Goal: Check status: Check status

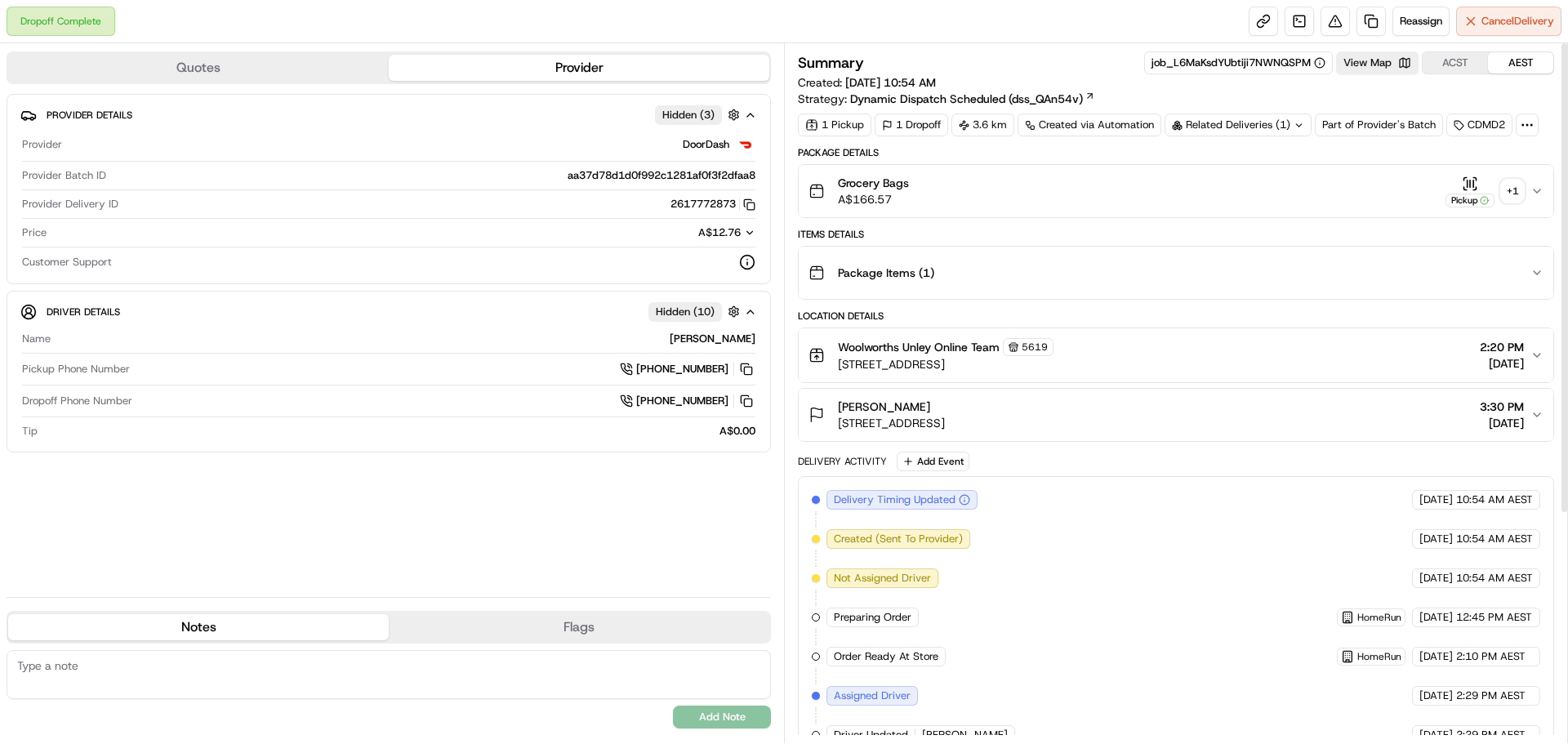
click at [1522, 193] on div "+ 1" at bounding box center [1513, 191] width 23 height 23
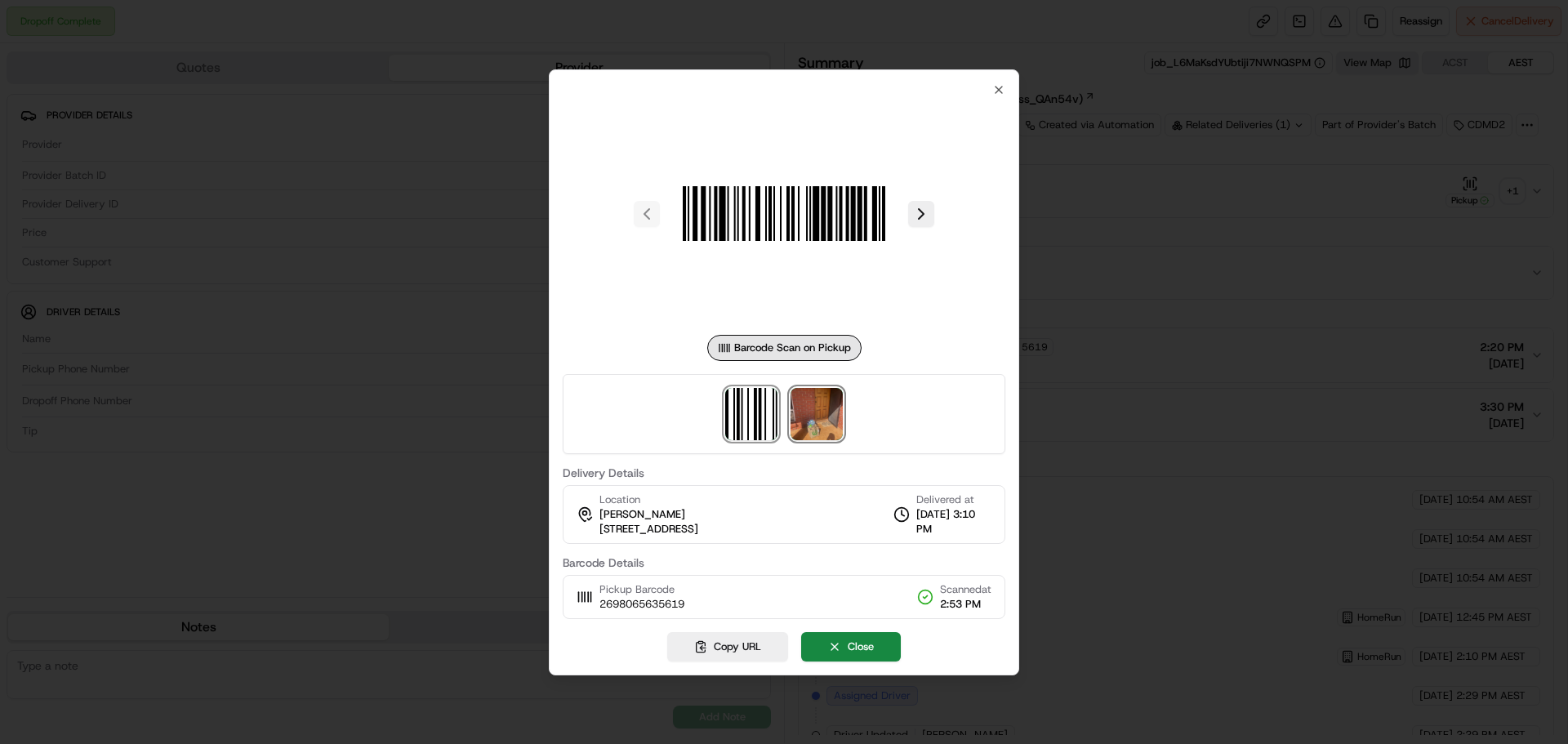
click at [835, 419] on img at bounding box center [817, 414] width 52 height 52
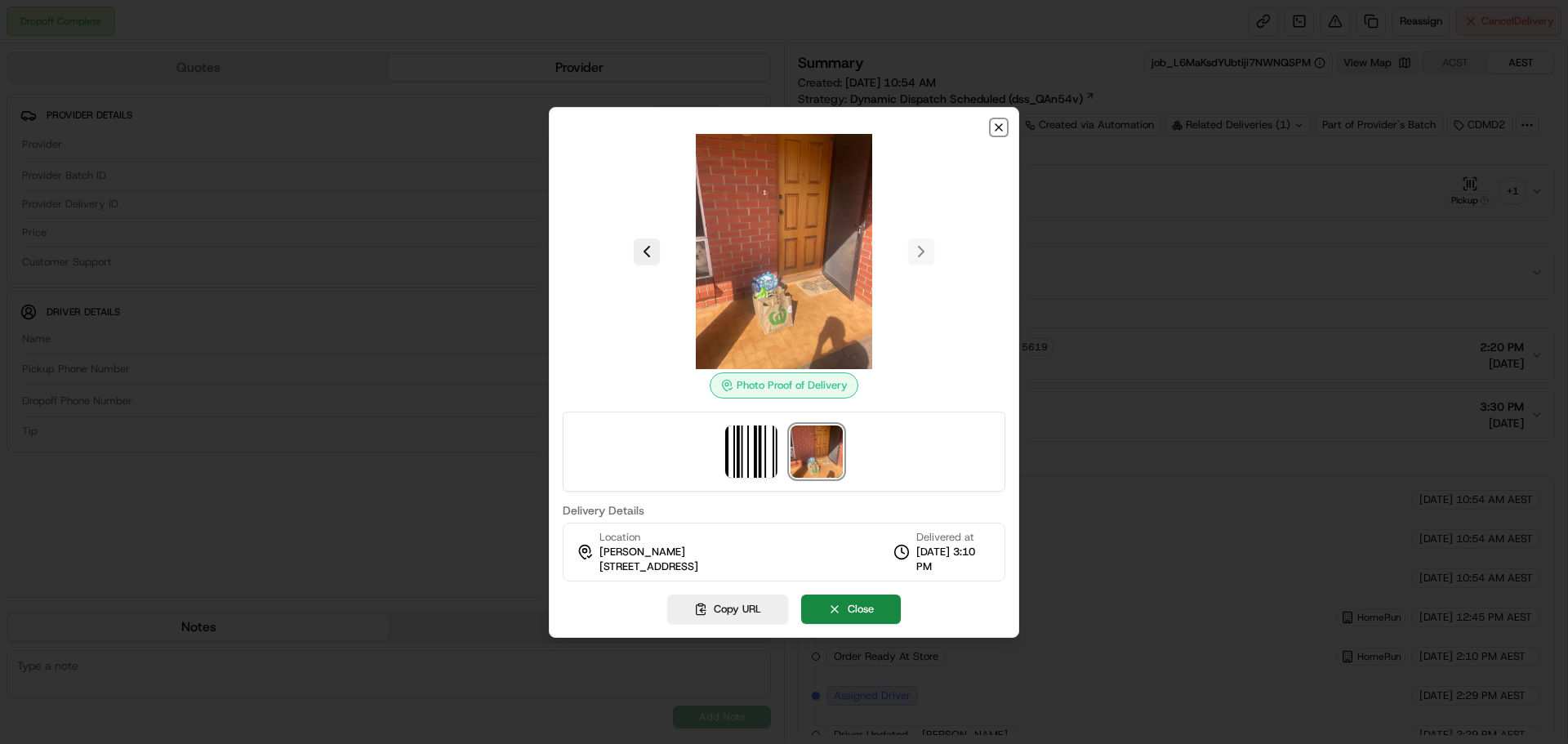
click at [994, 129] on icon "button" at bounding box center [998, 127] width 13 height 13
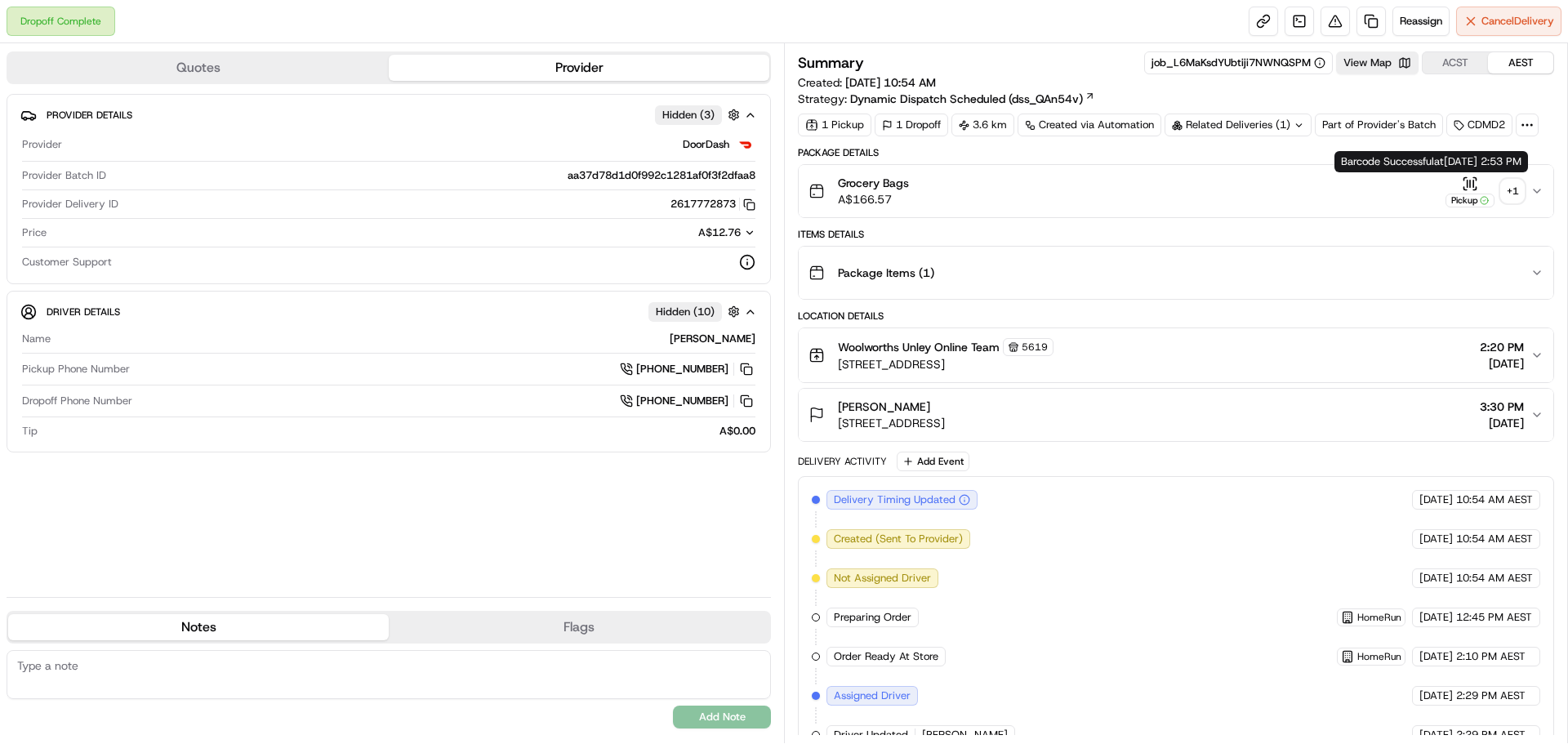
click at [1516, 193] on div "+ 1" at bounding box center [1513, 191] width 23 height 23
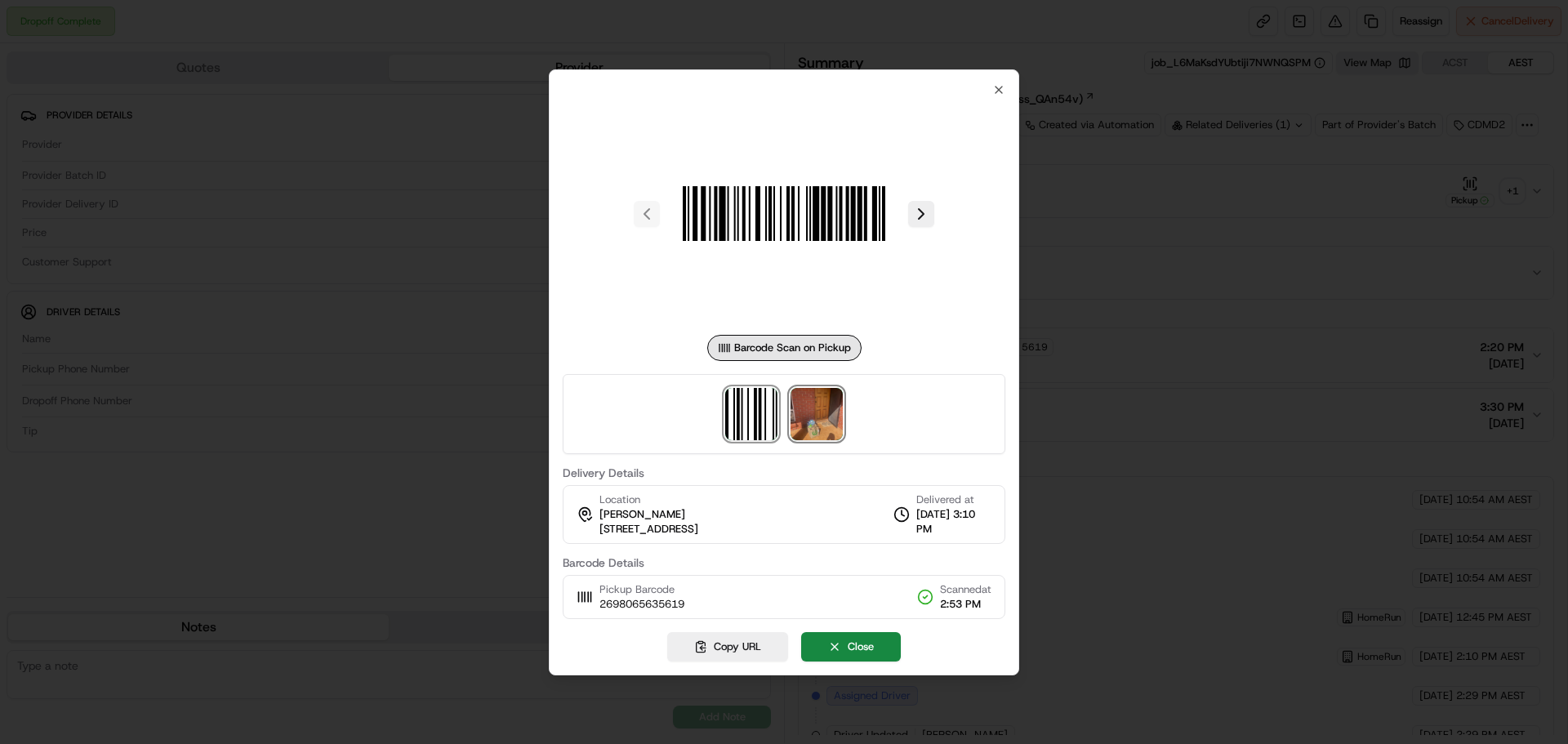
click at [839, 405] on img at bounding box center [817, 414] width 52 height 52
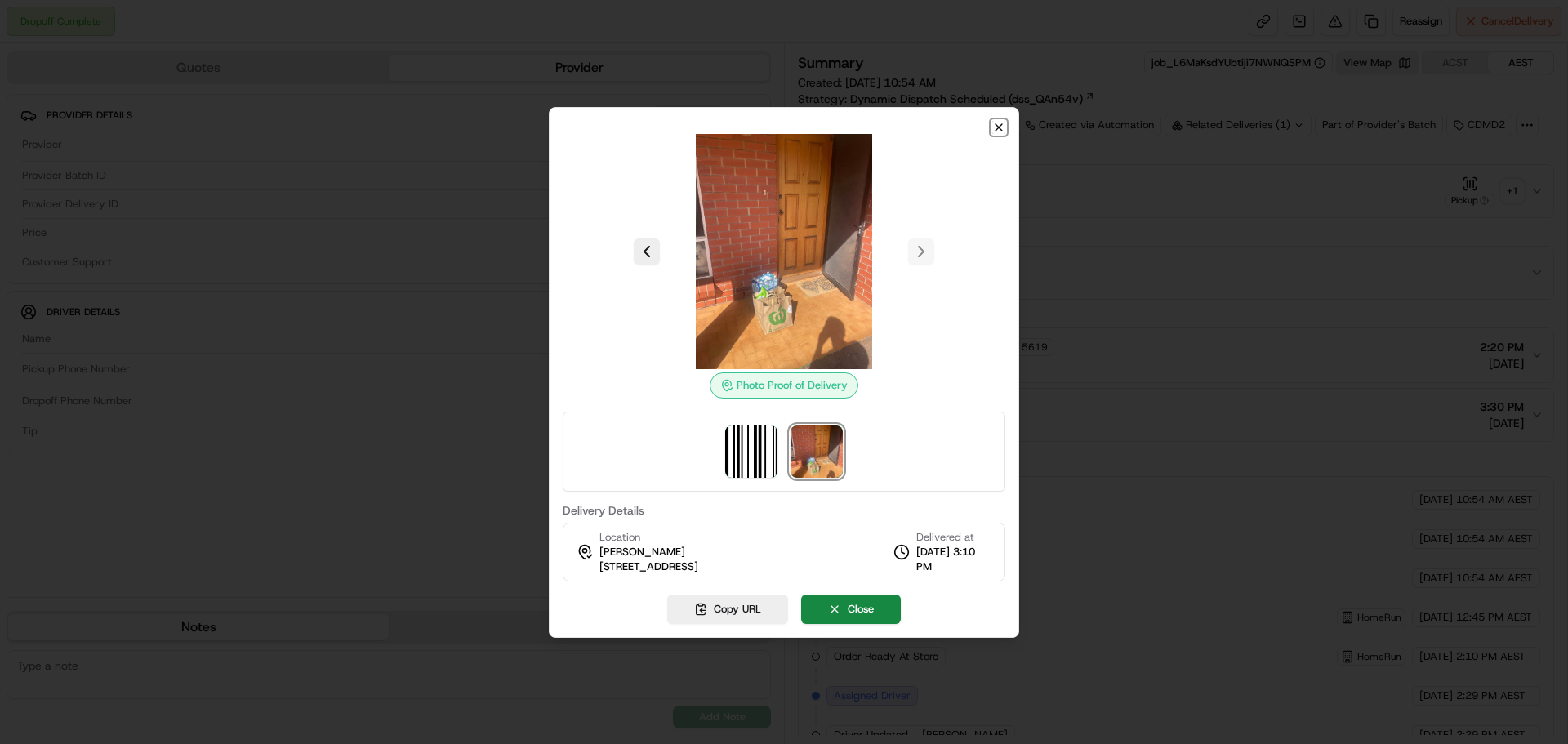
click at [994, 127] on icon "button" at bounding box center [998, 127] width 13 height 13
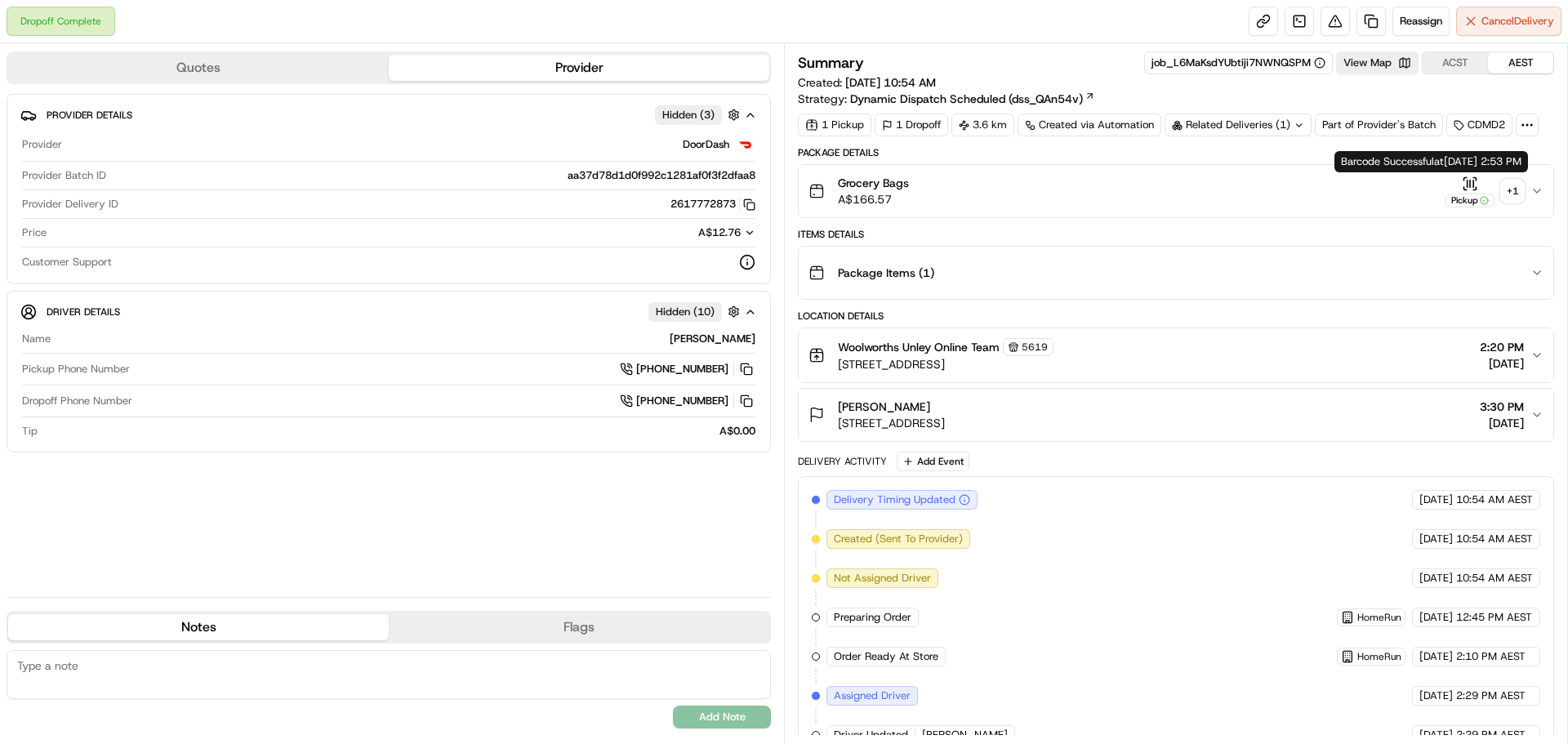
click at [1508, 194] on div "+ 1" at bounding box center [1513, 191] width 23 height 23
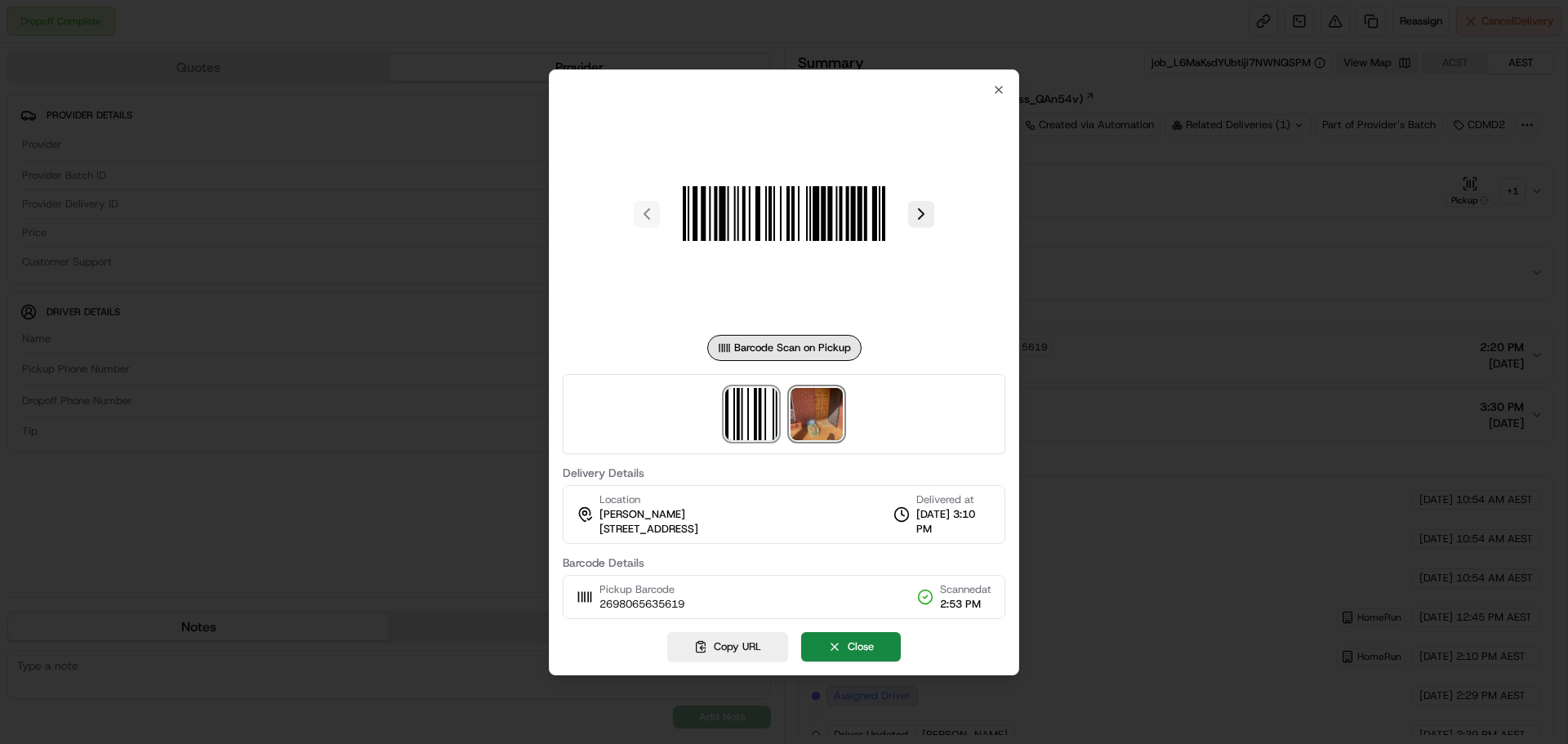
click at [816, 409] on img at bounding box center [817, 414] width 52 height 52
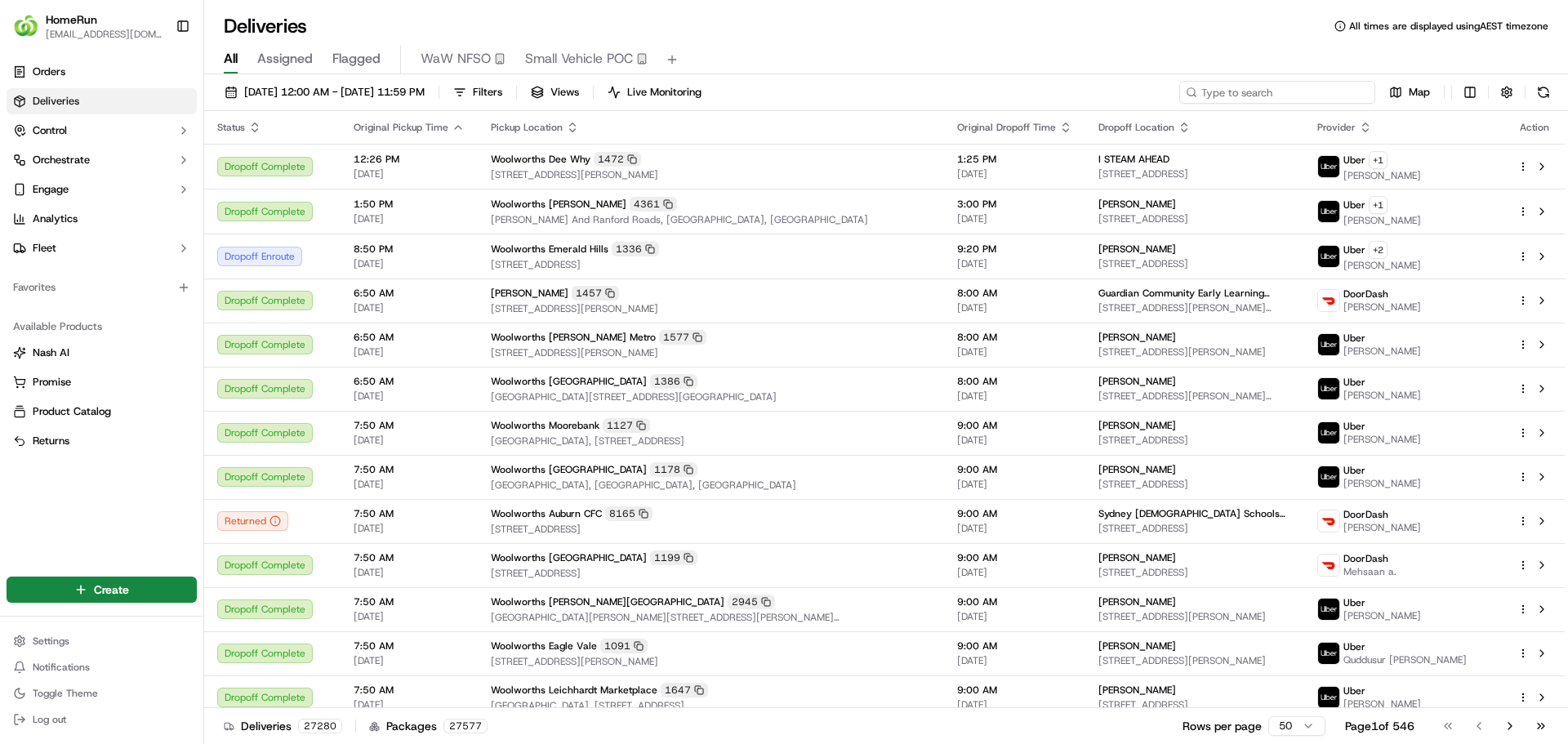
click at [1267, 94] on input at bounding box center [1277, 92] width 196 height 23
paste input "269856039"
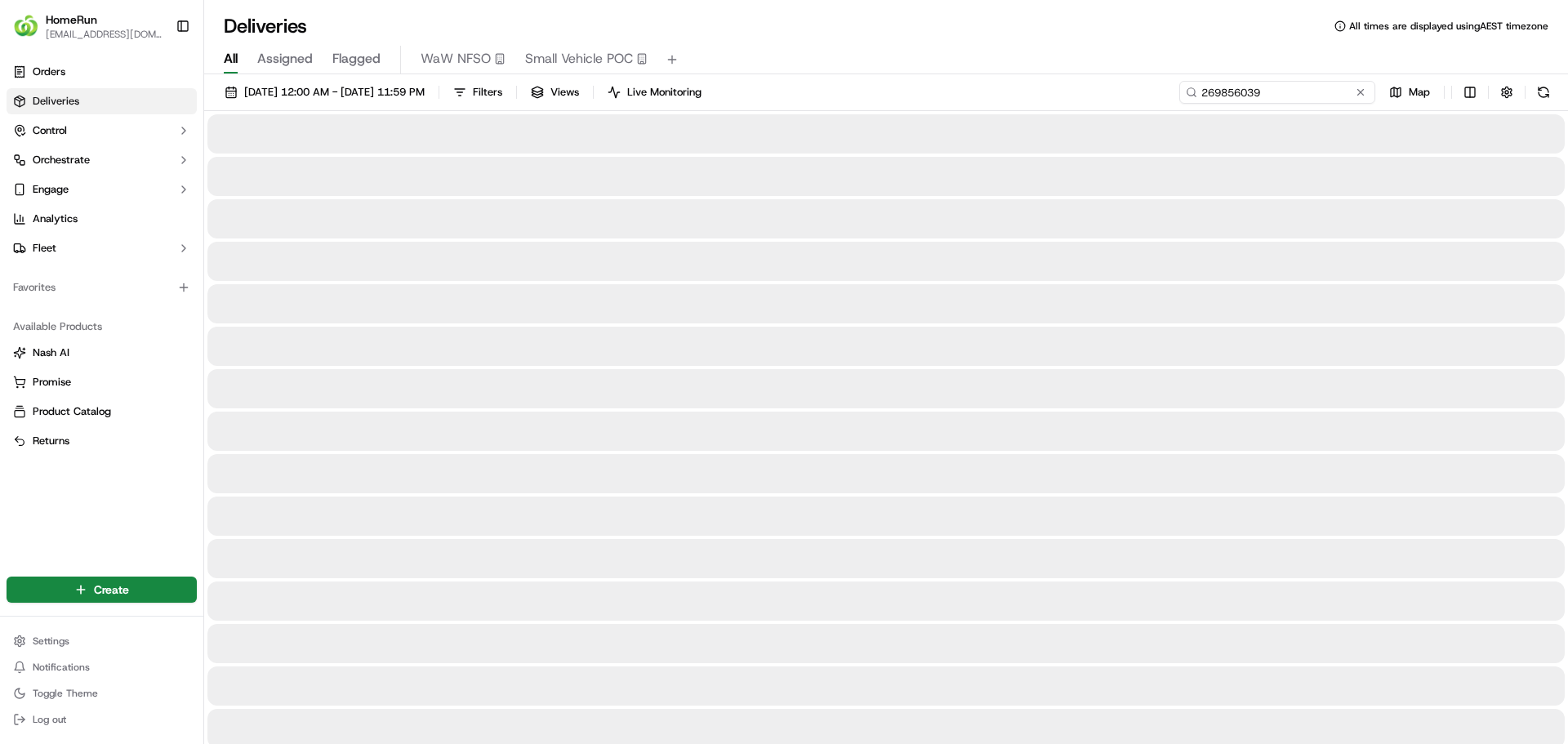
type input "269856039"
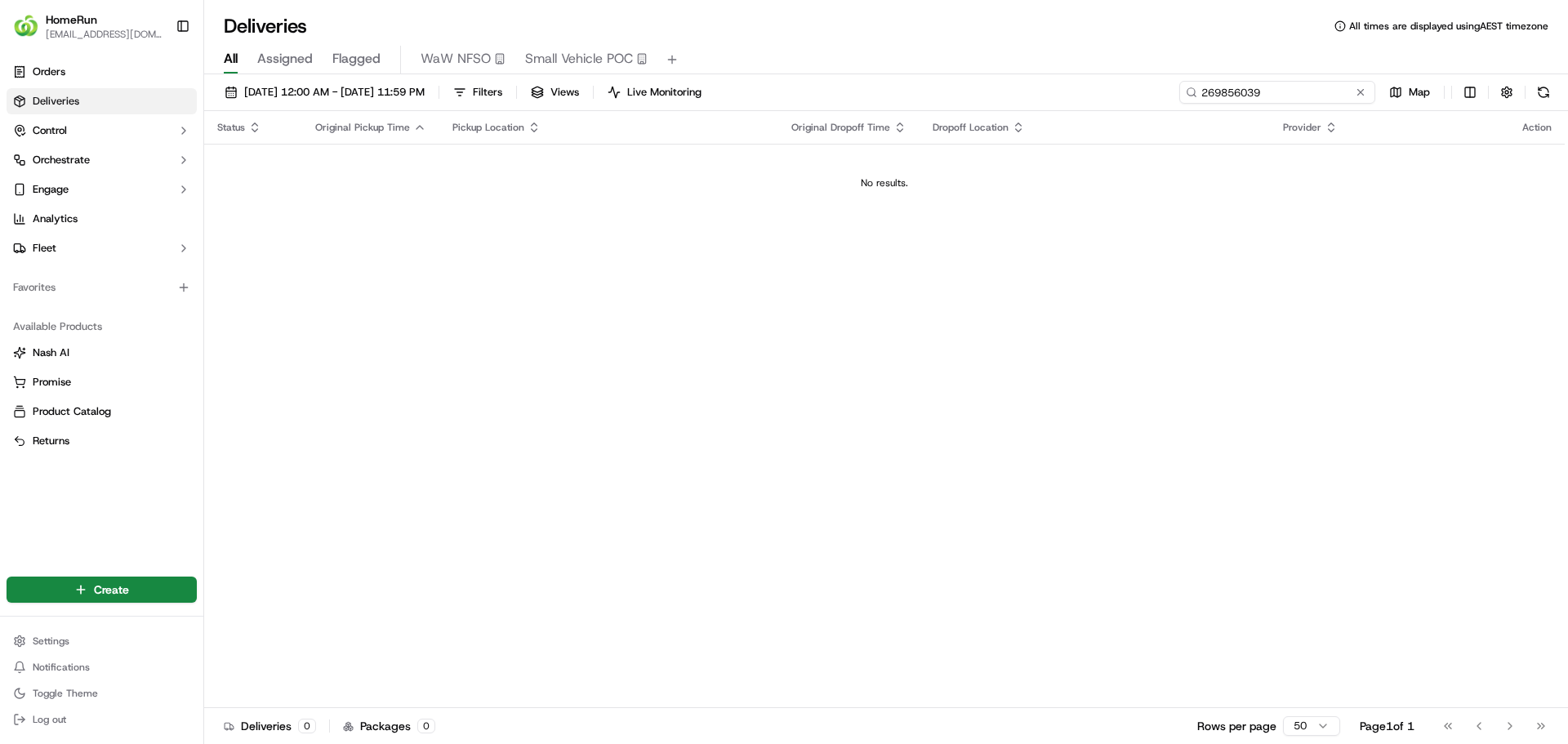
click at [1261, 90] on input "269856039" at bounding box center [1277, 92] width 196 height 23
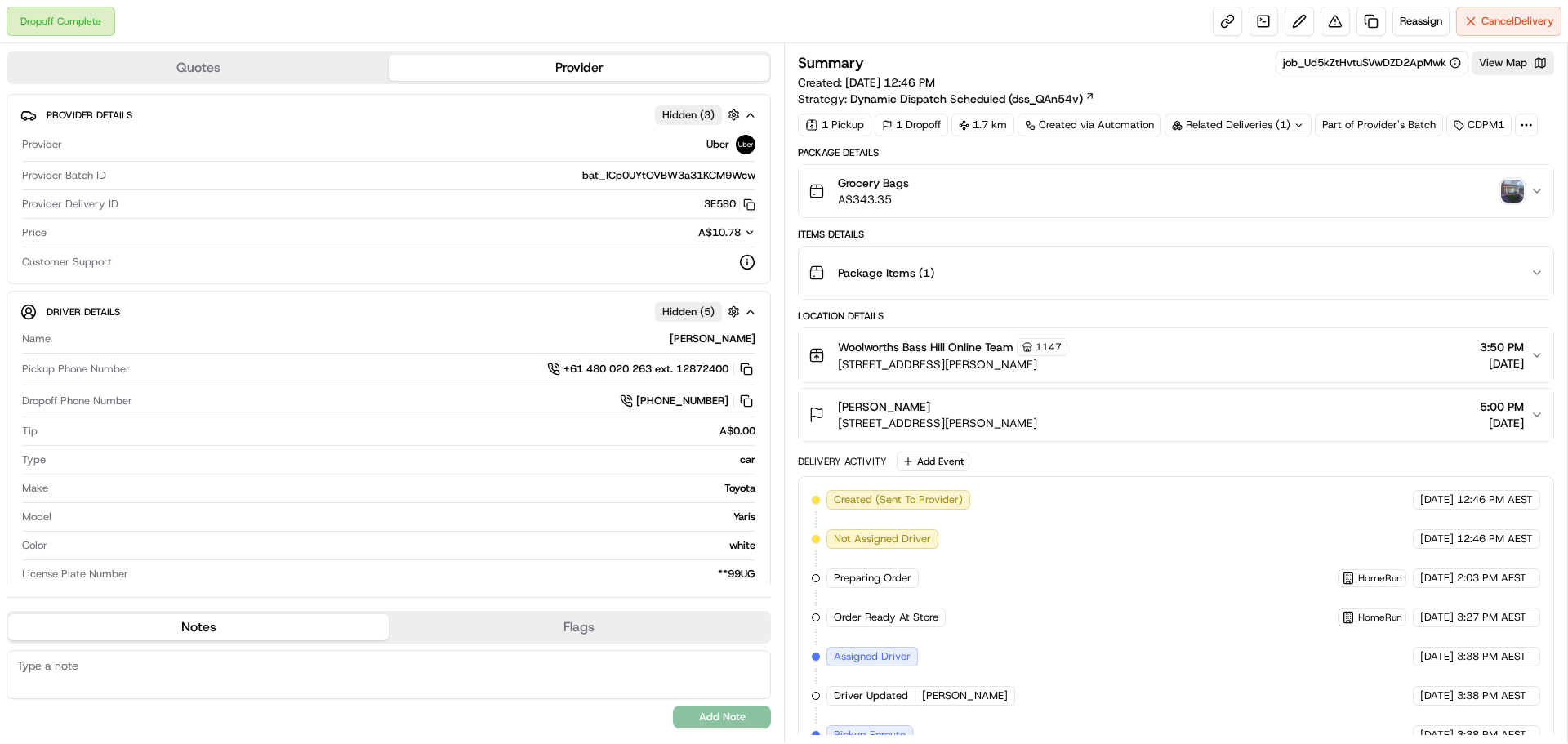
click at [1509, 177] on div "Grocery Bags A$343.35" at bounding box center [1169, 191] width 722 height 33
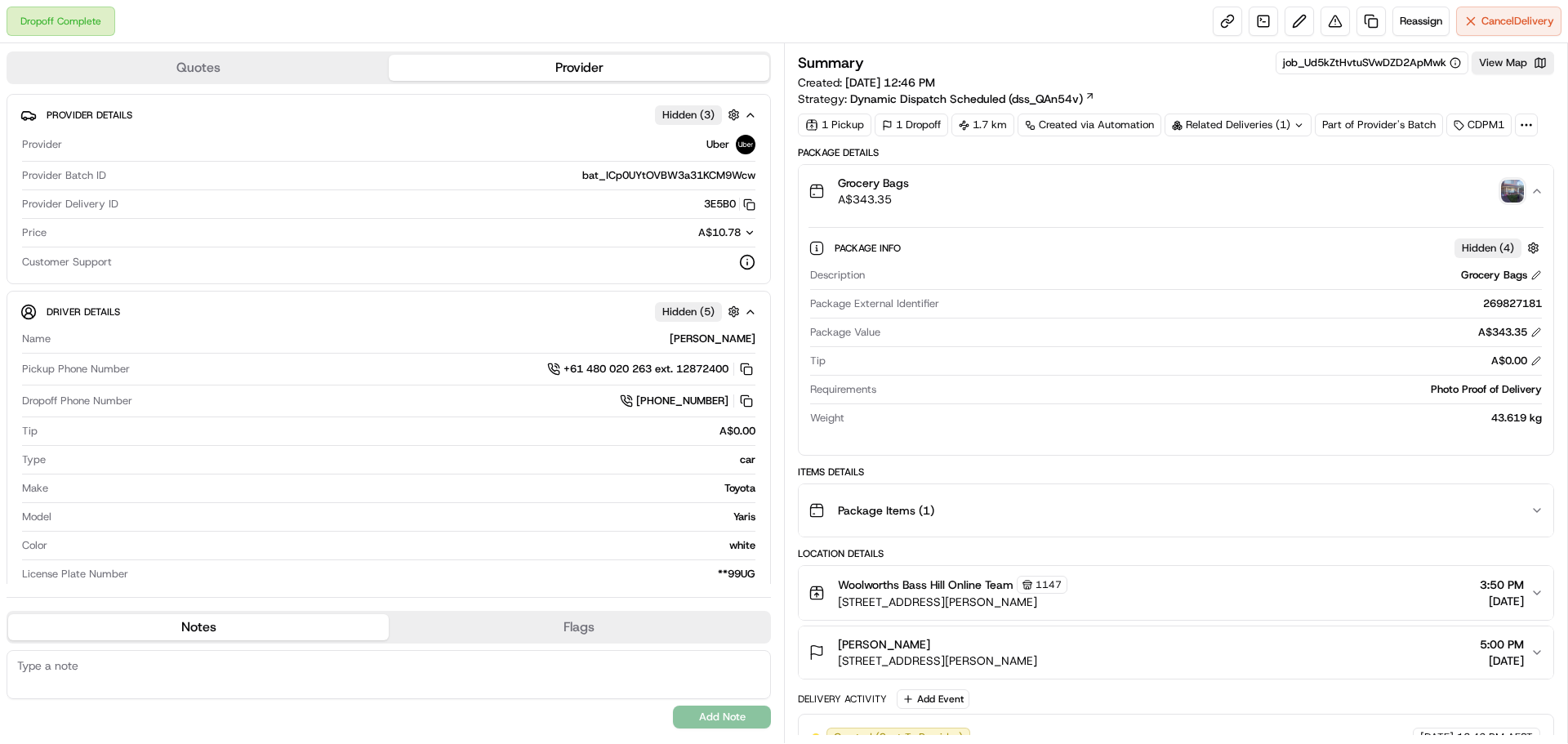
click at [1525, 200] on div "Grocery Bags A$343.35" at bounding box center [1169, 191] width 722 height 33
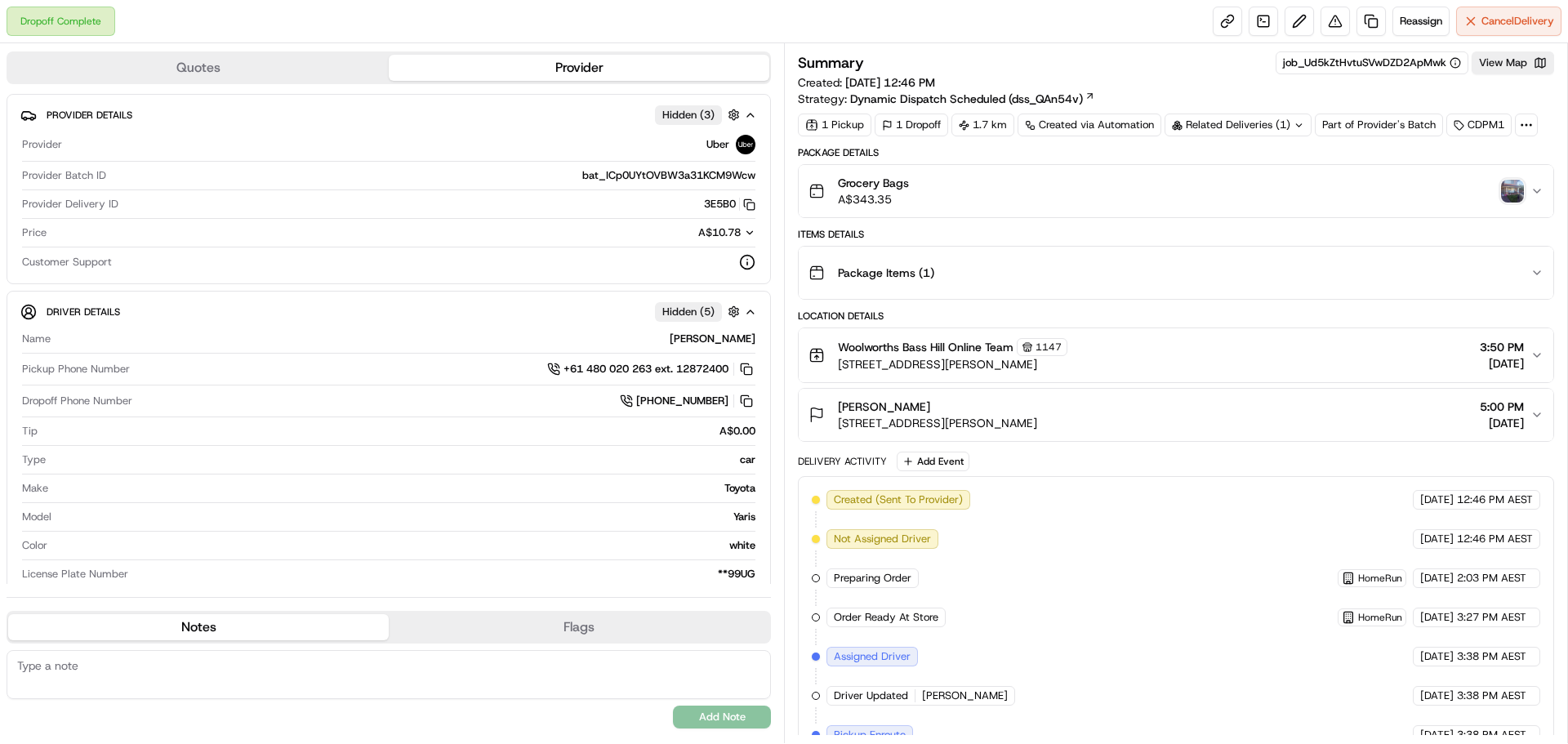
click at [1518, 194] on img "button" at bounding box center [1513, 191] width 23 height 23
click at [1505, 194] on img "button" at bounding box center [1513, 191] width 23 height 23
click at [1515, 188] on img "button" at bounding box center [1513, 191] width 23 height 23
